Goal: Understand process/instructions

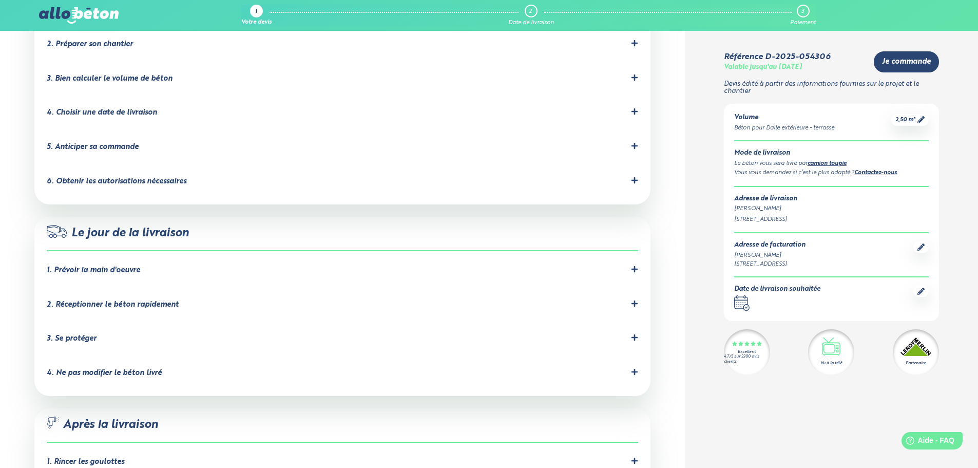
scroll to position [770, 0]
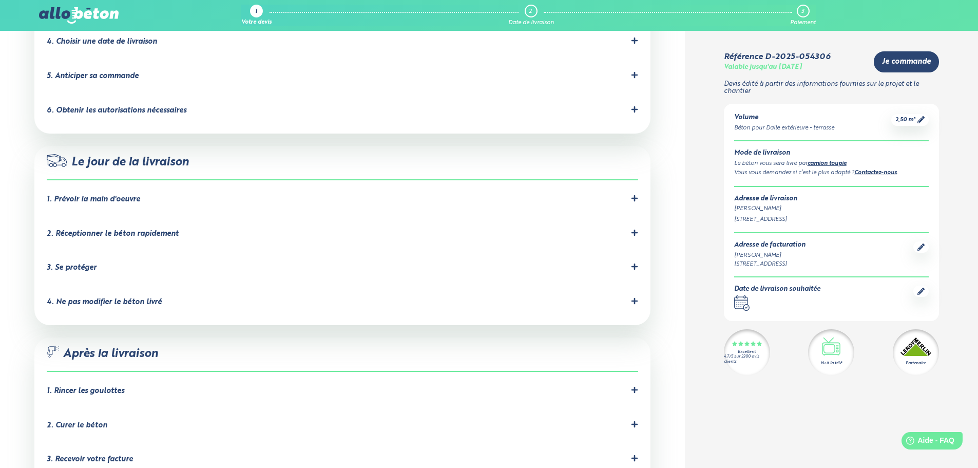
click at [637, 195] on icon at bounding box center [634, 198] width 7 height 7
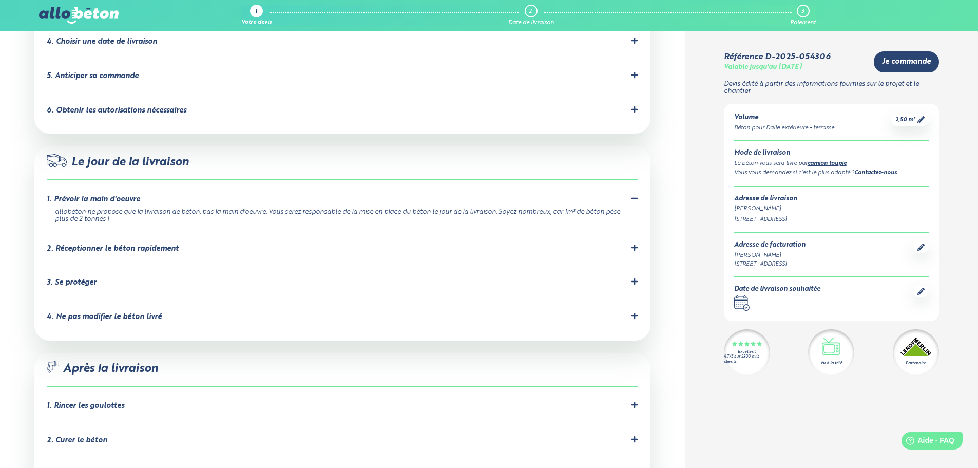
click at [635, 234] on li "2. Réceptionner le béton rapidement" at bounding box center [342, 251] width 591 height 34
click at [636, 244] on icon at bounding box center [634, 247] width 6 height 6
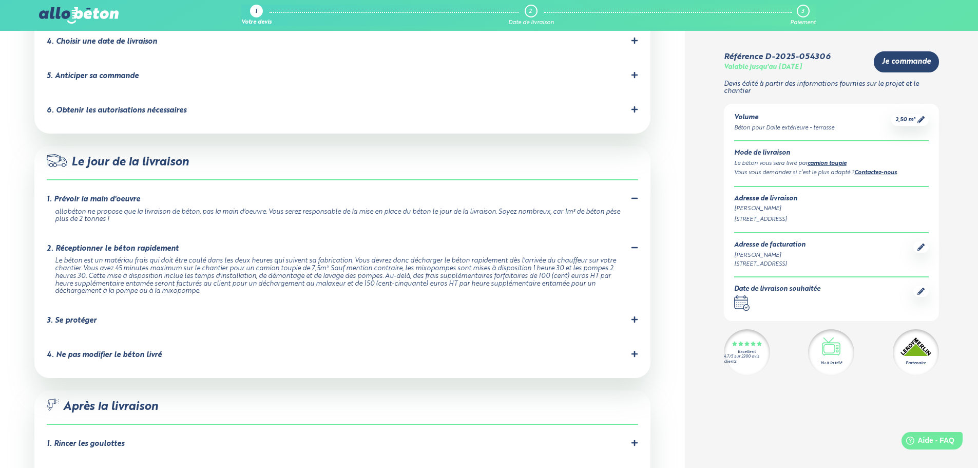
click at [635, 316] on icon at bounding box center [634, 319] width 6 height 6
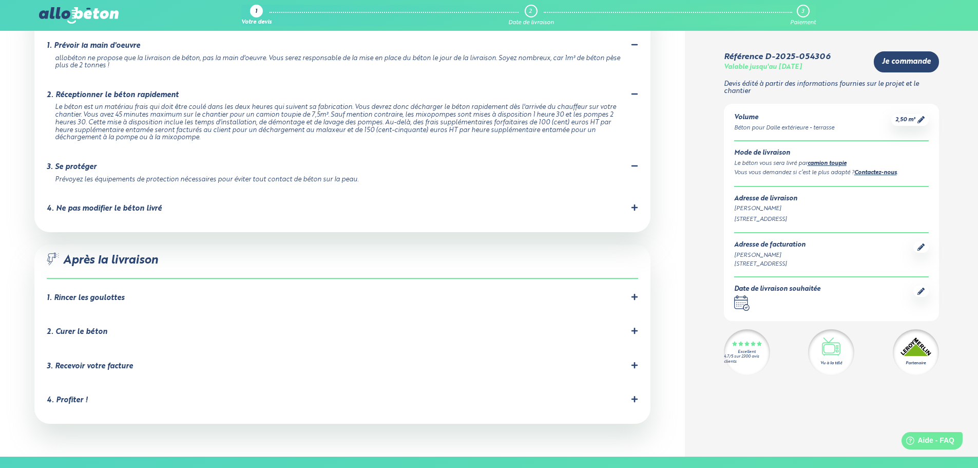
scroll to position [924, 0]
click at [637, 203] on icon at bounding box center [634, 206] width 7 height 7
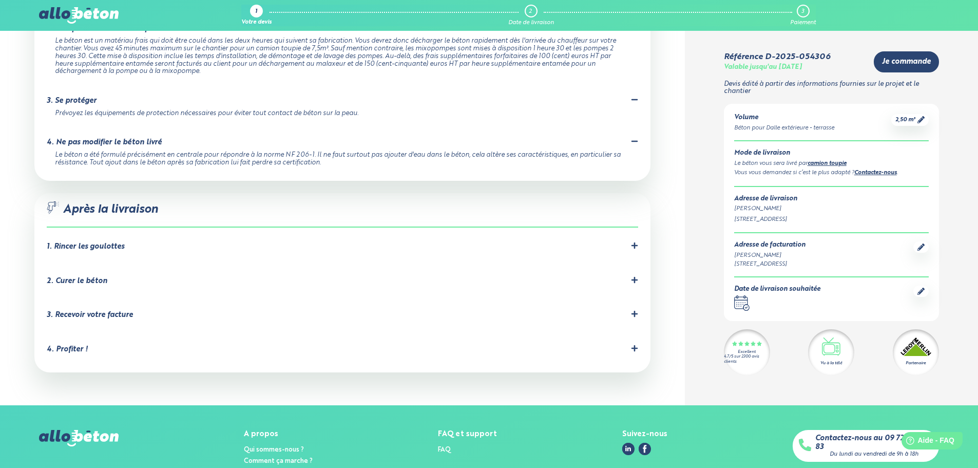
scroll to position [1015, 0]
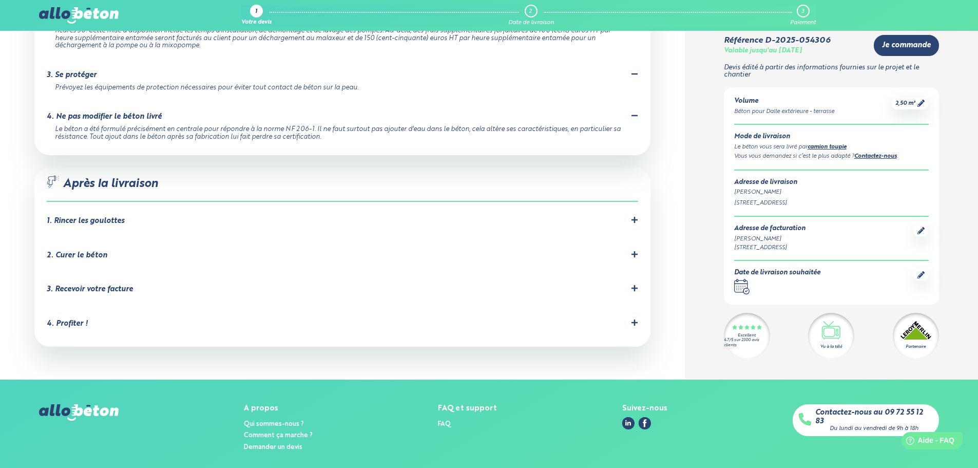
click at [631, 216] on icon at bounding box center [634, 219] width 7 height 7
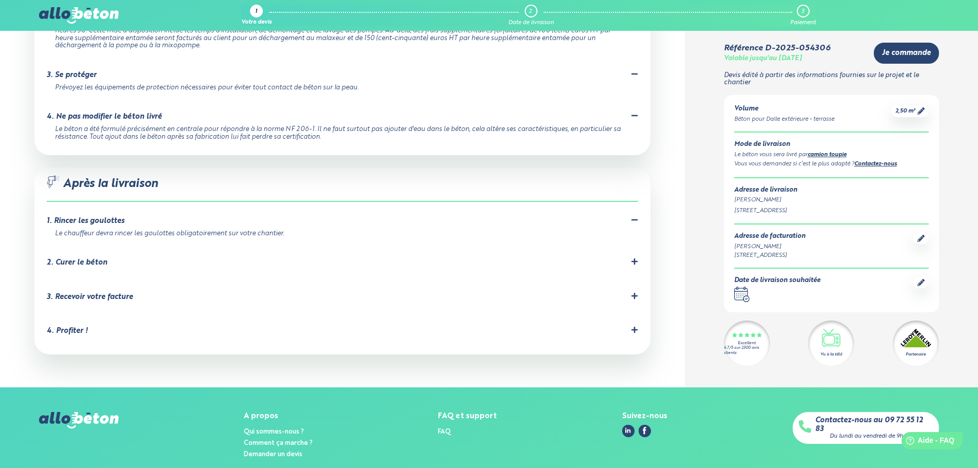
click at [636, 247] on li "2. Curer le béton C'est important pour éviter les fissures dues à un séchage tr…" at bounding box center [342, 264] width 591 height 34
click at [632, 258] on icon at bounding box center [634, 261] width 7 height 7
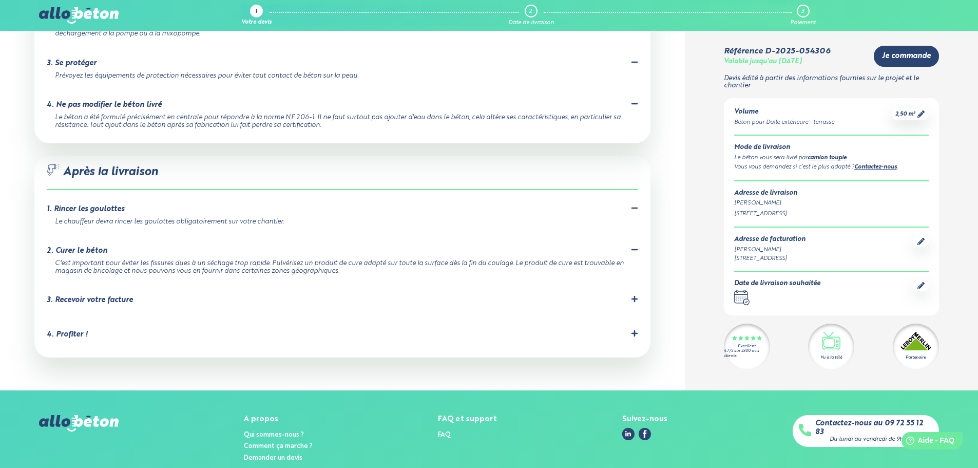
scroll to position [1038, 0]
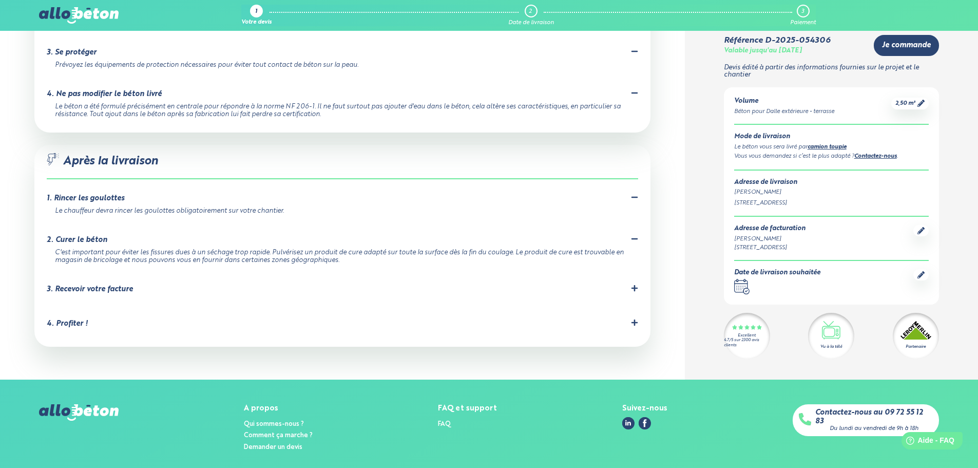
click at [633, 319] on icon at bounding box center [634, 322] width 7 height 7
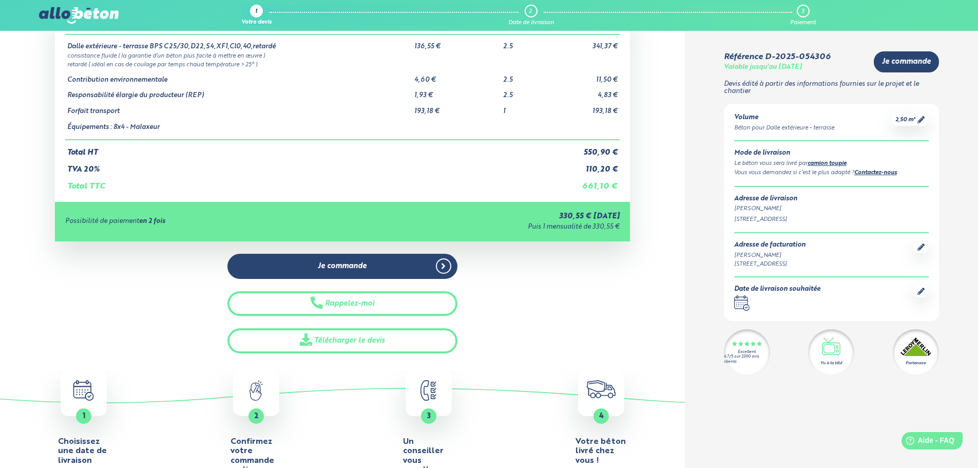
scroll to position [0, 0]
